Goal: Information Seeking & Learning: Check status

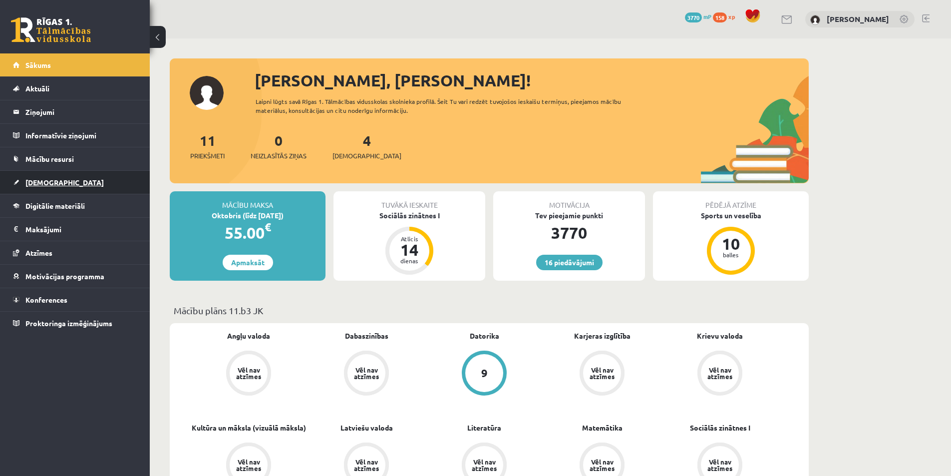
click at [62, 189] on link "[DEMOGRAPHIC_DATA]" at bounding box center [75, 182] width 124 height 23
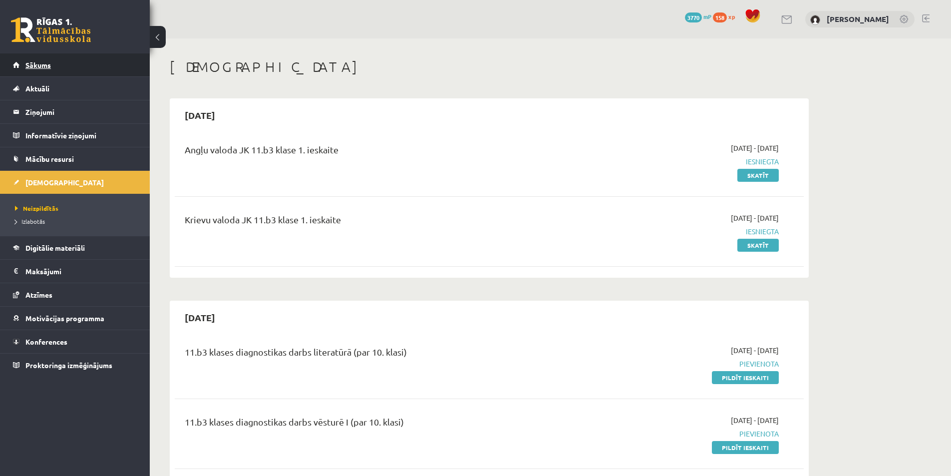
click at [60, 60] on link "Sākums" at bounding box center [75, 64] width 124 height 23
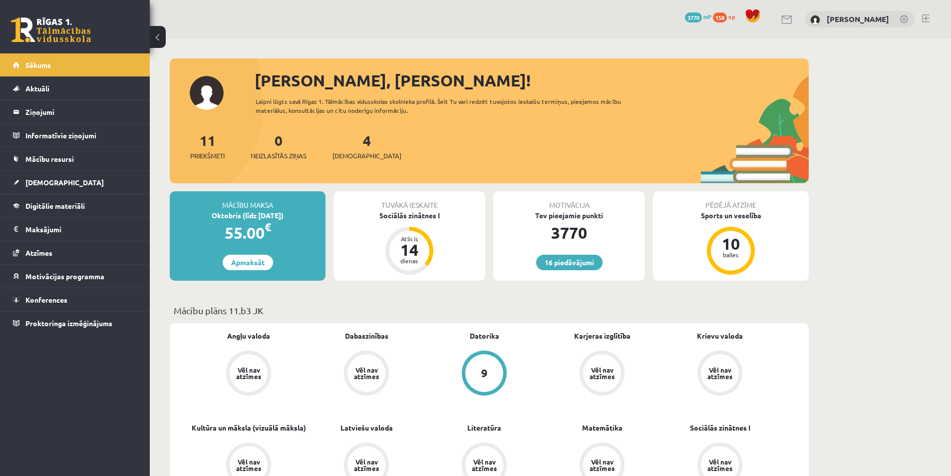
scroll to position [150, 0]
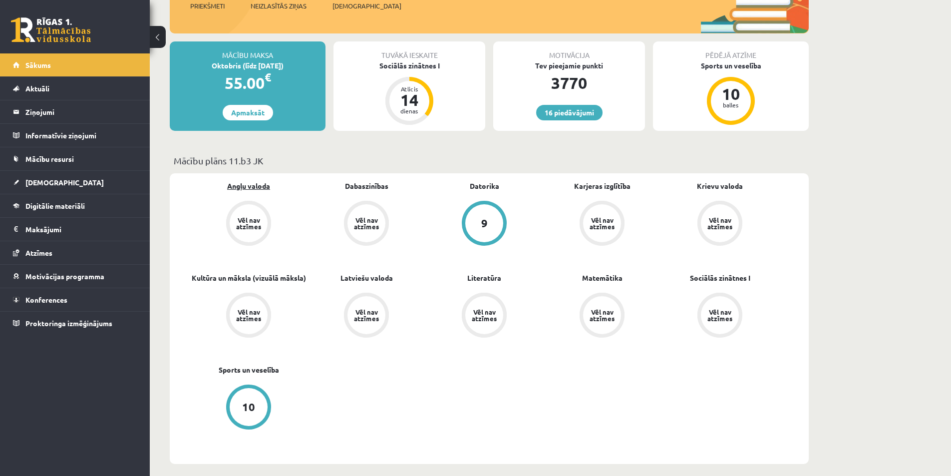
click at [247, 184] on link "Angļu valoda" at bounding box center [248, 186] width 43 height 10
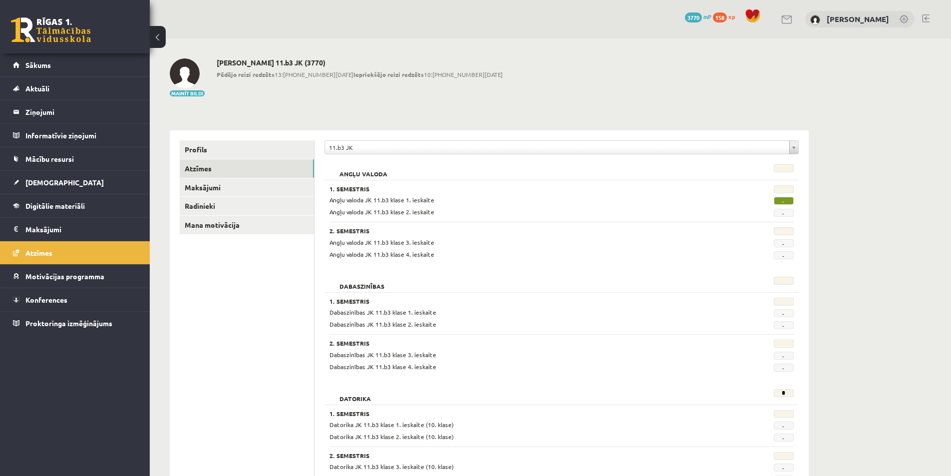
scroll to position [399, 0]
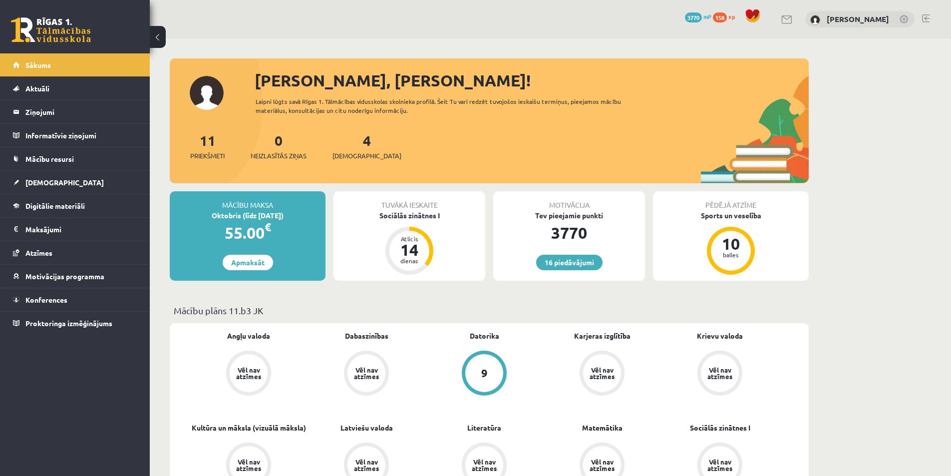
scroll to position [150, 0]
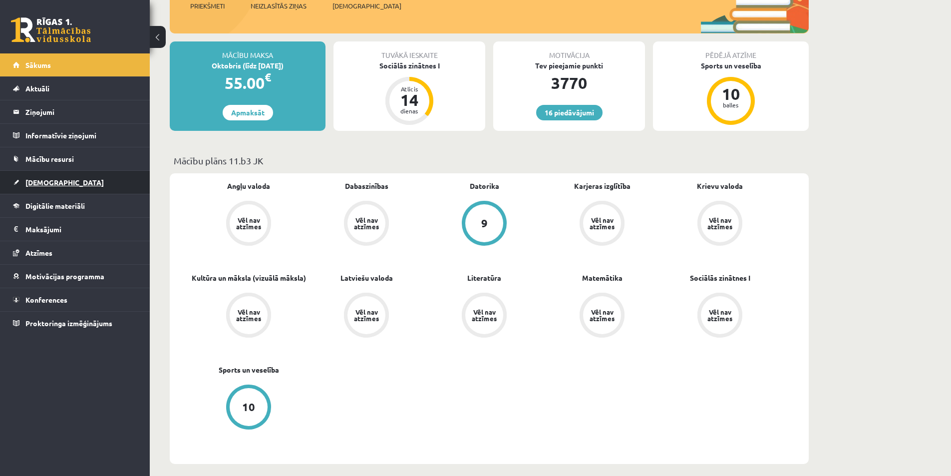
click at [68, 182] on link "[DEMOGRAPHIC_DATA]" at bounding box center [75, 182] width 124 height 23
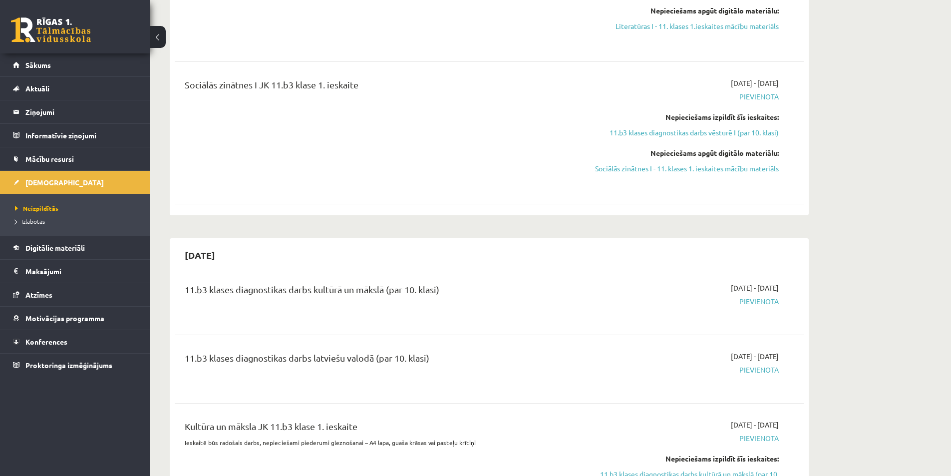
scroll to position [599, 0]
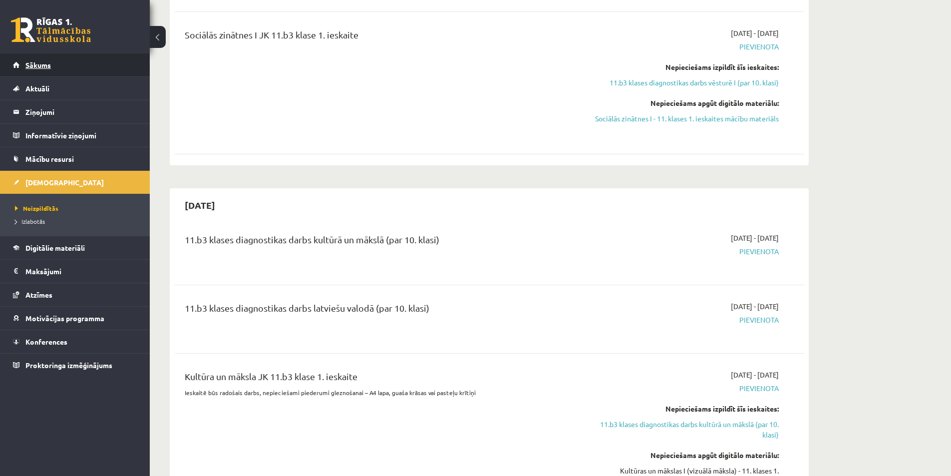
click at [75, 70] on link "Sākums" at bounding box center [75, 64] width 124 height 23
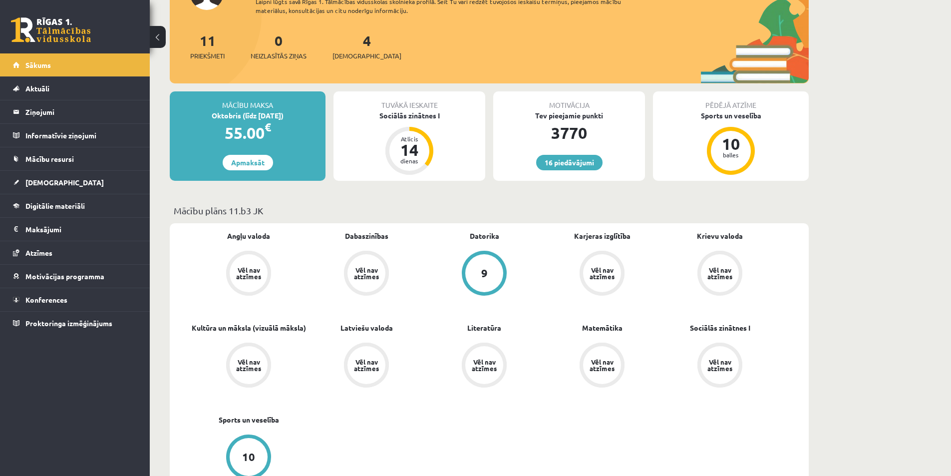
scroll to position [50, 0]
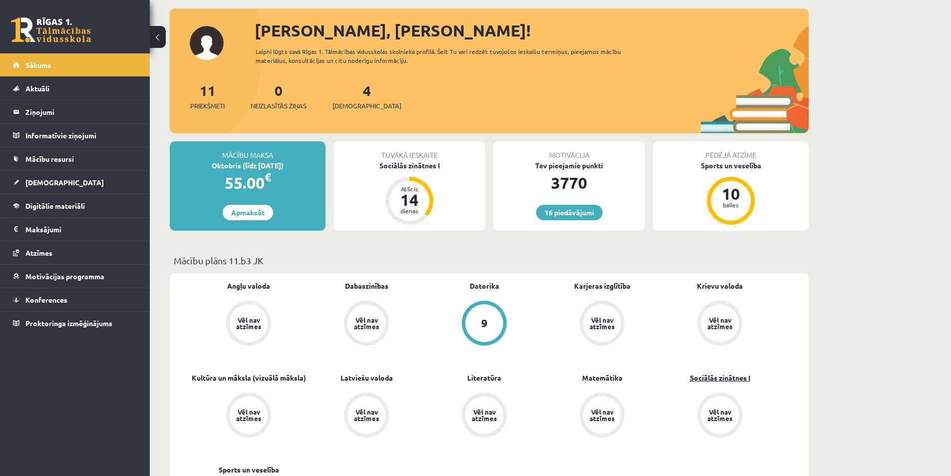
click at [711, 379] on link "Sociālās zinātnes I" at bounding box center [720, 377] width 60 height 10
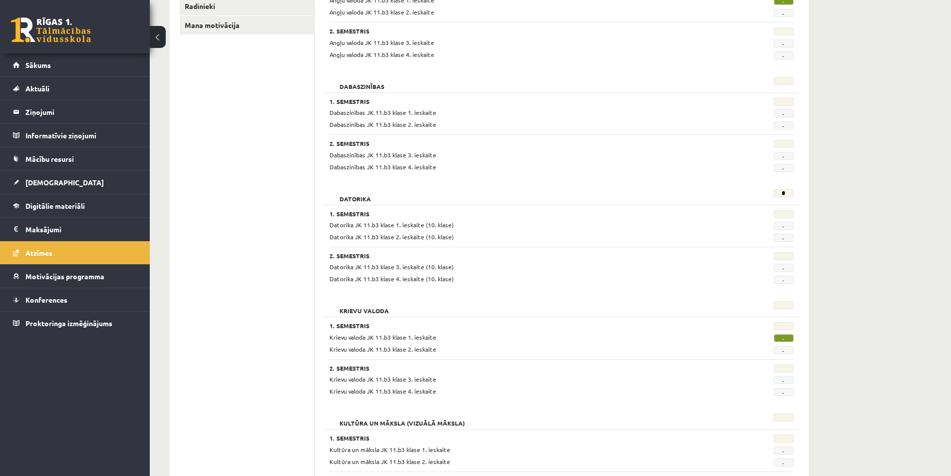
scroll to position [250, 0]
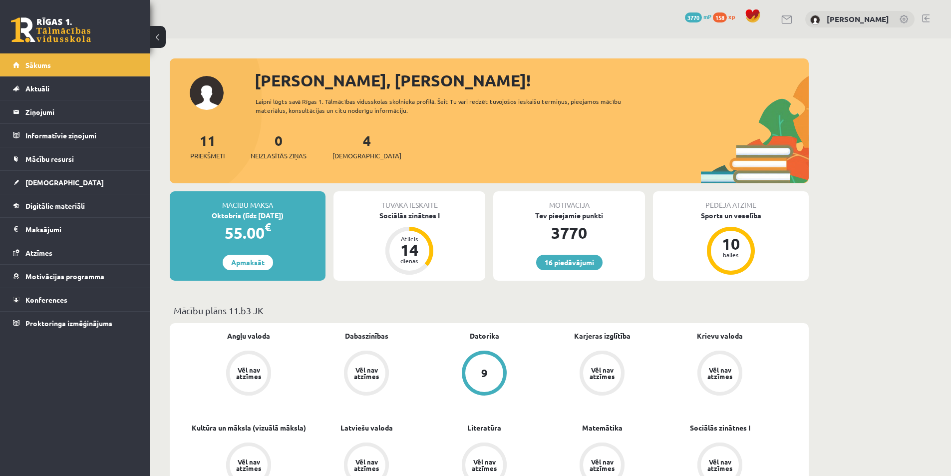
scroll to position [50, 0]
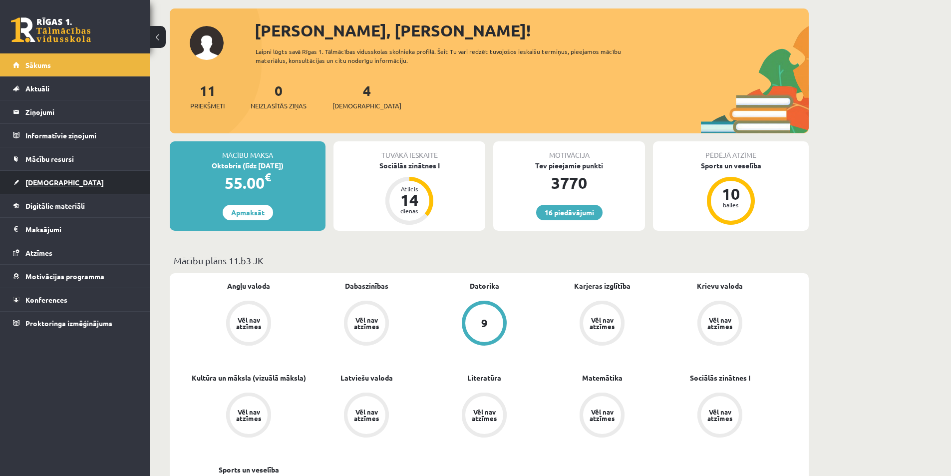
click at [92, 188] on link "[DEMOGRAPHIC_DATA]" at bounding box center [75, 182] width 124 height 23
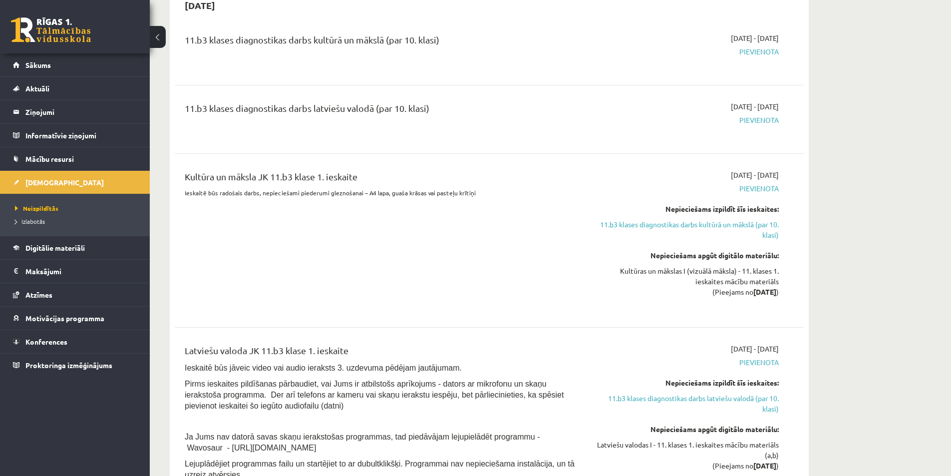
scroll to position [848, 0]
